Goal: Transaction & Acquisition: Purchase product/service

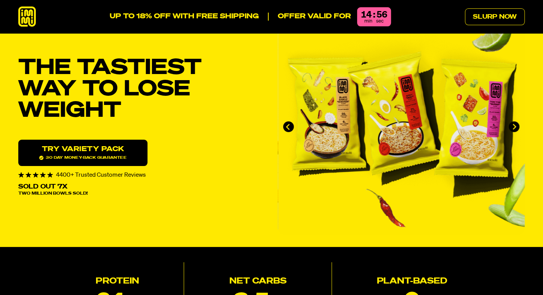
click at [131, 156] on link "Try variety Pack 30 day money-back guarantee" at bounding box center [82, 153] width 129 height 26
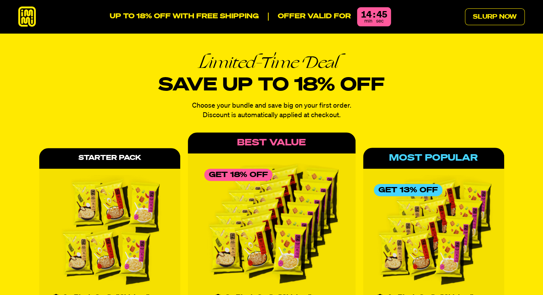
scroll to position [3362, 0]
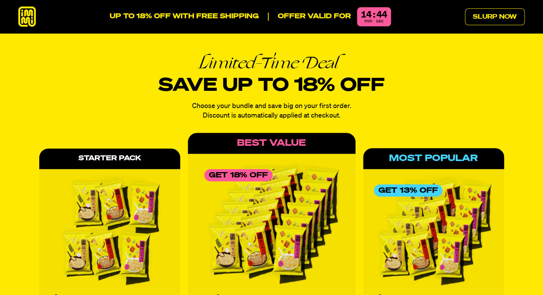
drag, startPoint x: 0, startPoint y: 0, endPoint x: 142, endPoint y: 95, distance: 171.3
click at [142, 95] on div "Limited-Time Deal Save up to 18% off Choose your bundle and save big on your fi…" at bounding box center [271, 250] width 543 height 392
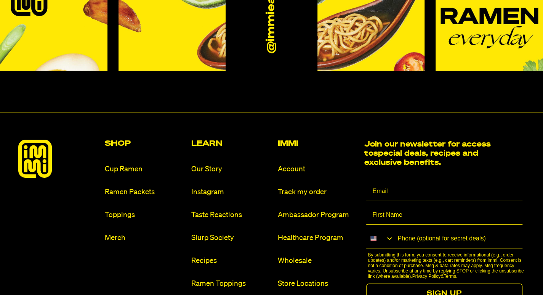
scroll to position [4523, 0]
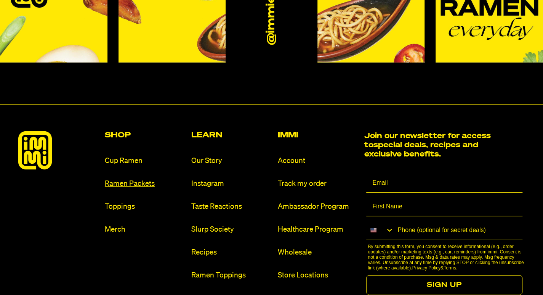
click at [153, 178] on link "Ramen Packets" at bounding box center [145, 183] width 80 height 10
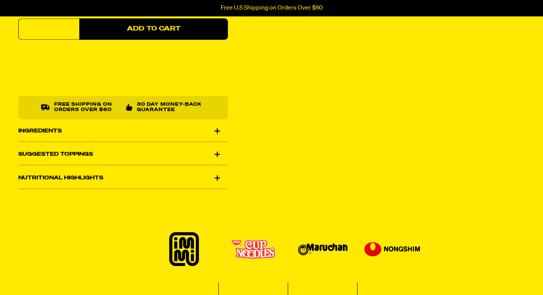
scroll to position [372, 0]
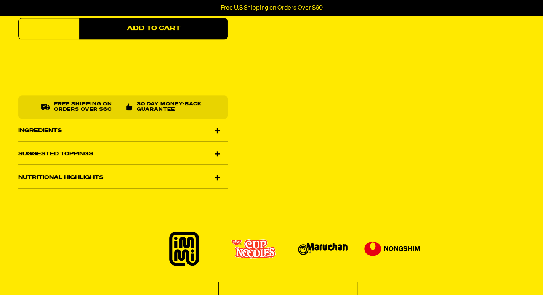
click at [167, 129] on div "Ingredients" at bounding box center [123, 130] width 210 height 21
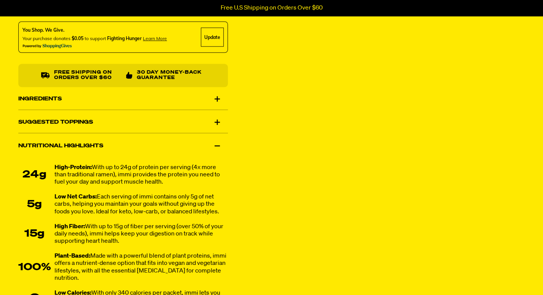
scroll to position [450, 0]
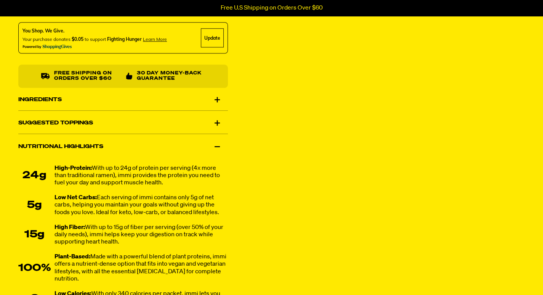
click at [218, 101] on div "Ingredients" at bounding box center [123, 99] width 210 height 21
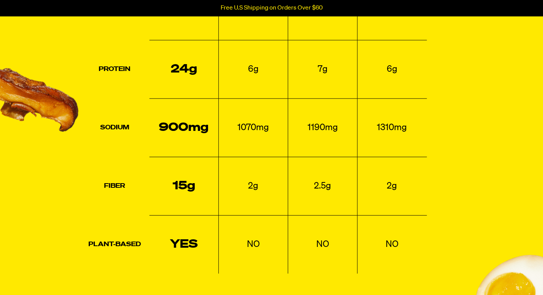
scroll to position [1085, 0]
